Goal: Find specific page/section: Locate a particular part of the current website

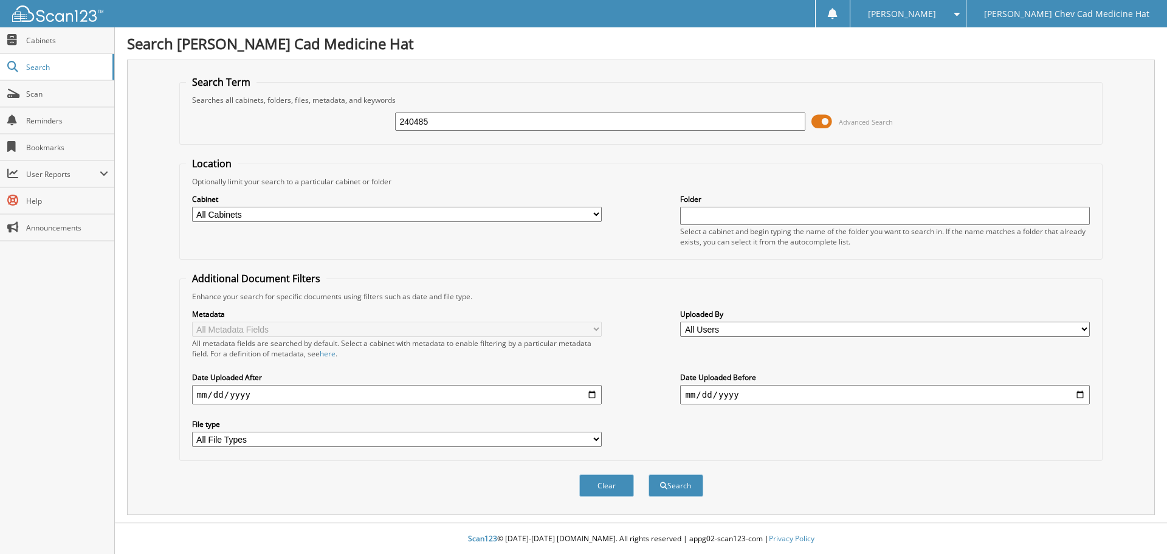
type input "240485"
click at [649, 474] on button "Search" at bounding box center [676, 485] width 55 height 22
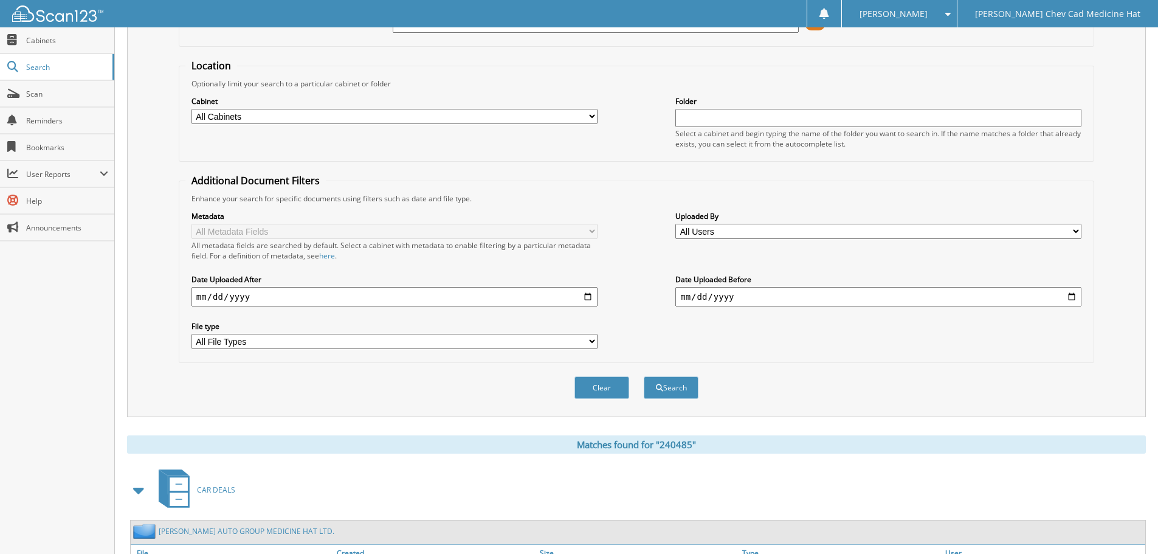
scroll to position [193, 0]
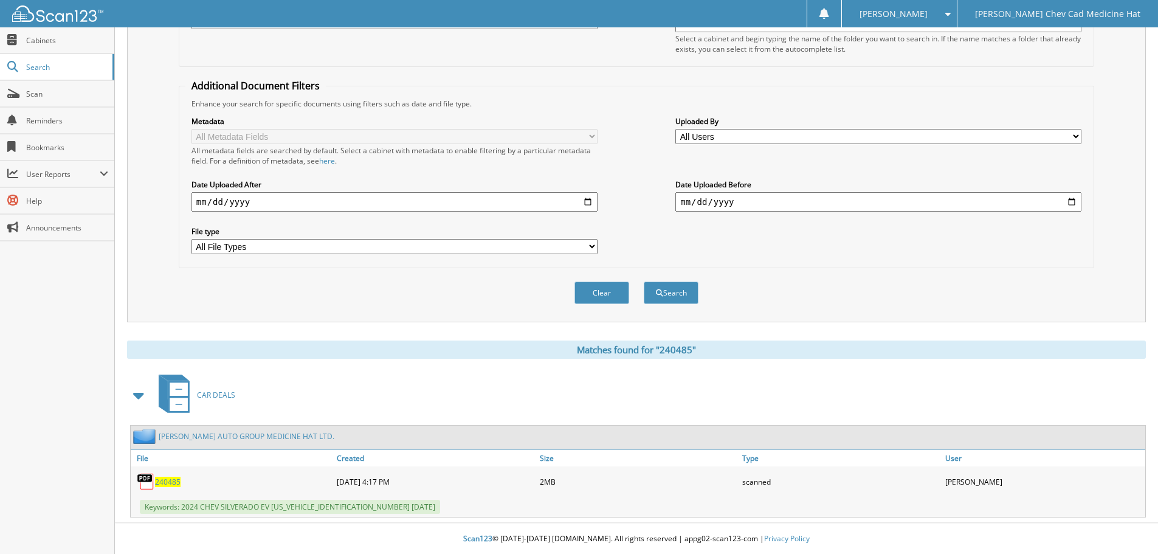
click at [157, 478] on span "240485" at bounding box center [168, 482] width 26 height 10
click at [1144, 291] on div "Search Term Searches all cabinets, folders, files, metadata, and keywords 24048…" at bounding box center [636, 94] width 1019 height 455
